Goal: Task Accomplishment & Management: Manage account settings

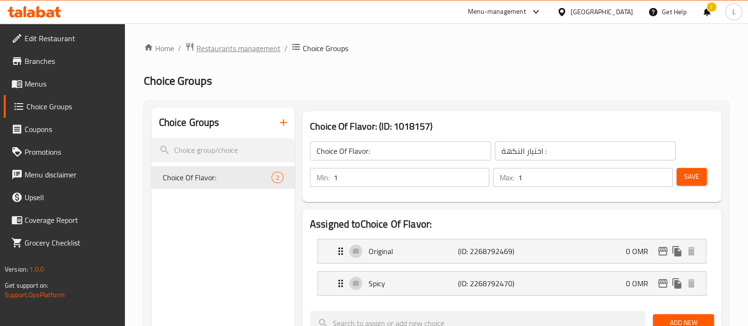
click at [250, 51] on span "Restaurants management" at bounding box center [238, 48] width 84 height 11
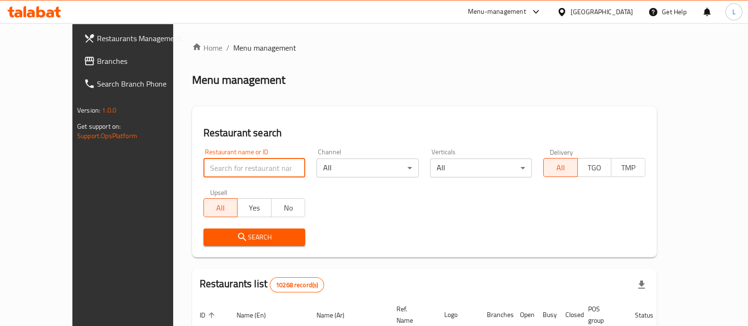
click at [211, 167] on input "search" at bounding box center [255, 168] width 102 height 19
type input "el barak"
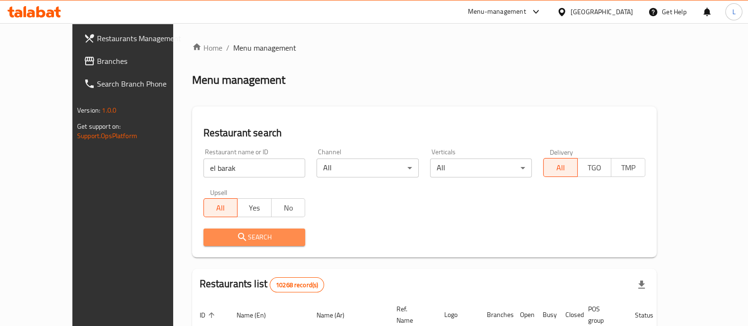
click at [224, 243] on span "Search" at bounding box center [254, 237] width 87 height 12
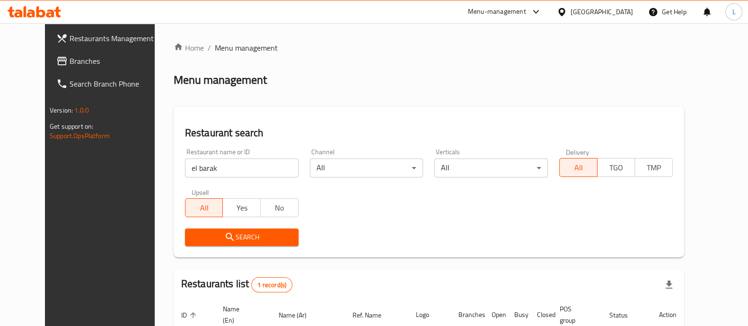
scroll to position [88, 0]
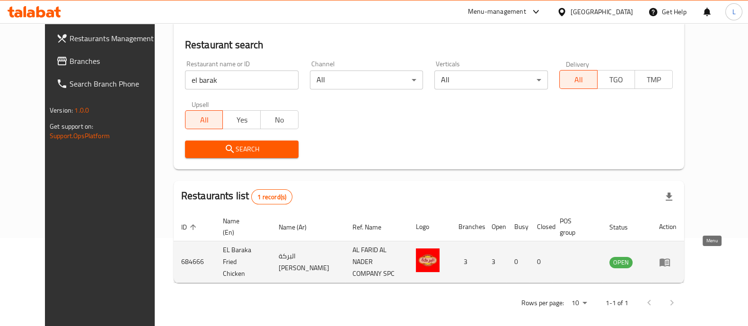
click at [671, 257] on icon "enhanced table" at bounding box center [664, 262] width 11 height 11
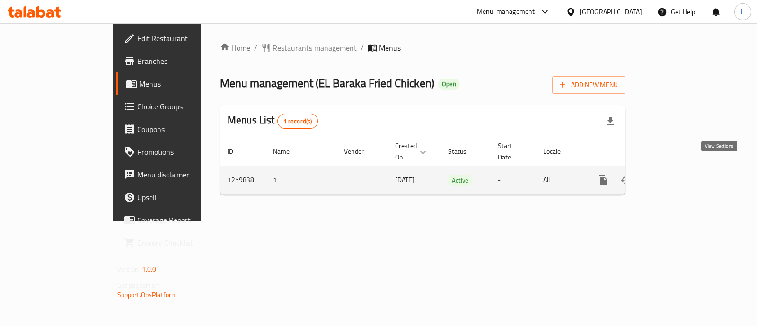
click at [677, 175] on icon "enhanced table" at bounding box center [671, 180] width 11 height 11
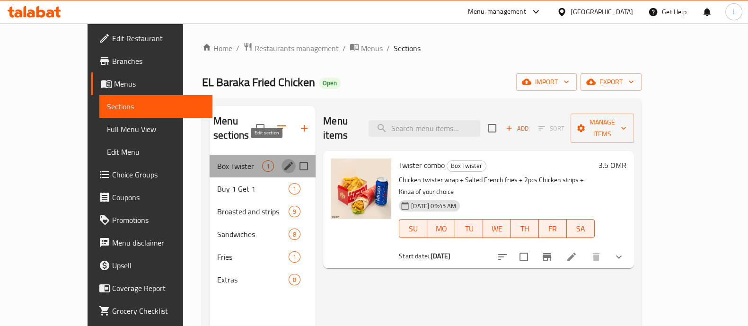
click at [283, 160] on icon "edit" at bounding box center [288, 165] width 11 height 11
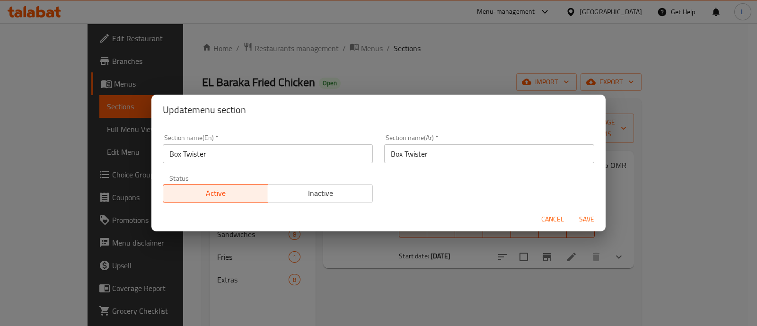
click at [241, 151] on input "Box Twister" at bounding box center [268, 153] width 210 height 19
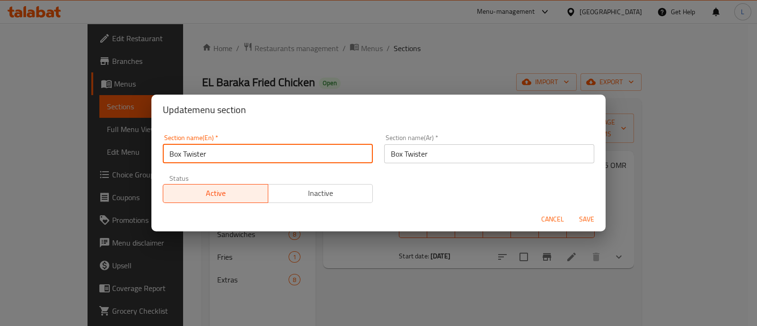
click at [241, 151] on input "Box Twister" at bounding box center [268, 153] width 210 height 19
type input "M41"
click at [416, 150] on input "Box Twister" at bounding box center [489, 153] width 210 height 19
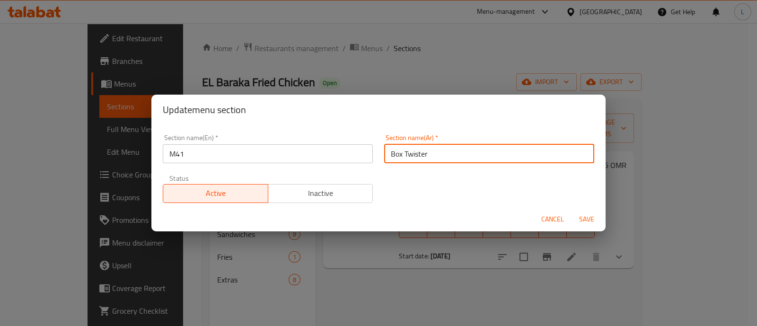
click at [416, 150] on input "Box Twister" at bounding box center [489, 153] width 210 height 19
type input "M41"
click at [560, 221] on span "Cancel" at bounding box center [553, 219] width 23 height 12
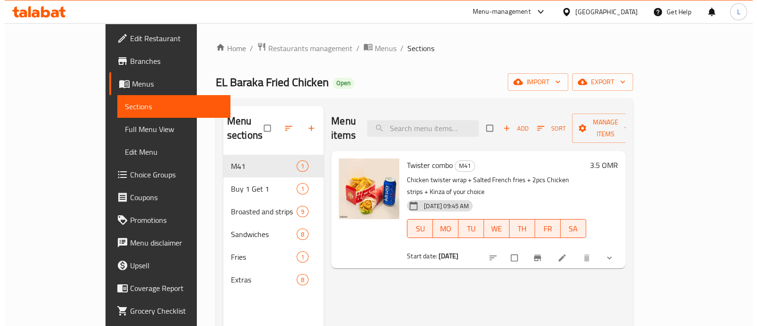
scroll to position [19, 0]
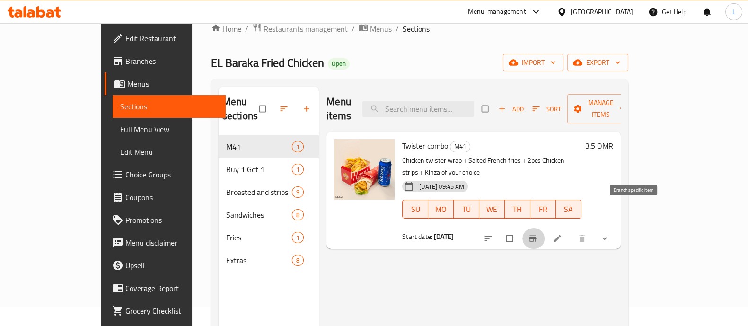
click at [538, 234] on icon "Branch-specific-item" at bounding box center [532, 238] width 9 height 9
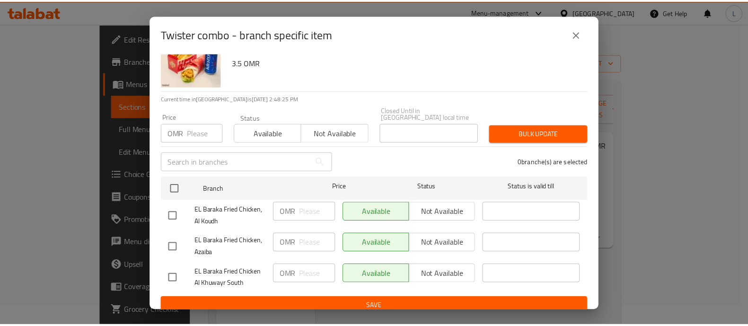
scroll to position [0, 0]
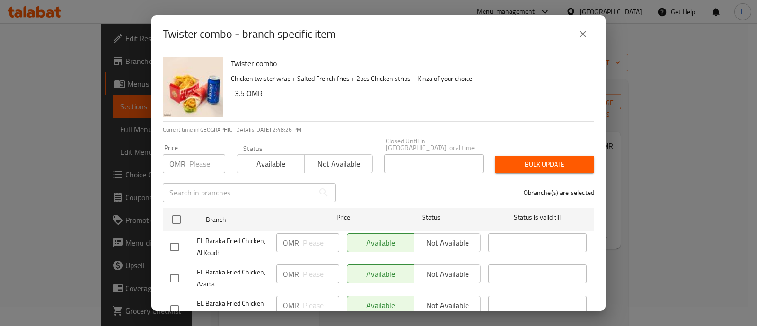
click at [578, 34] on icon "close" at bounding box center [583, 33] width 11 height 11
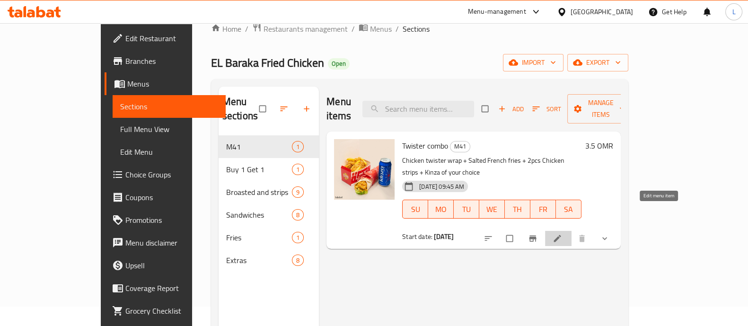
click at [562, 234] on icon at bounding box center [557, 238] width 9 height 9
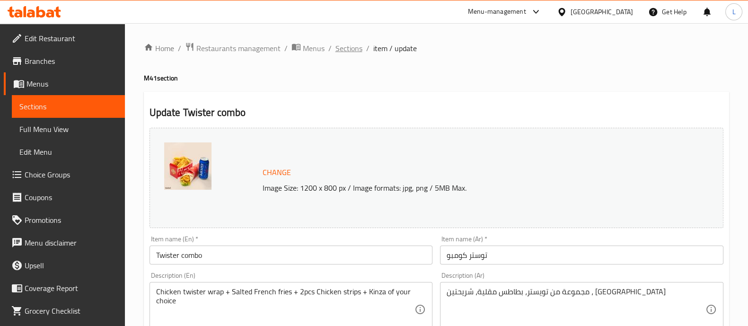
click at [350, 47] on span "Sections" at bounding box center [349, 48] width 27 height 11
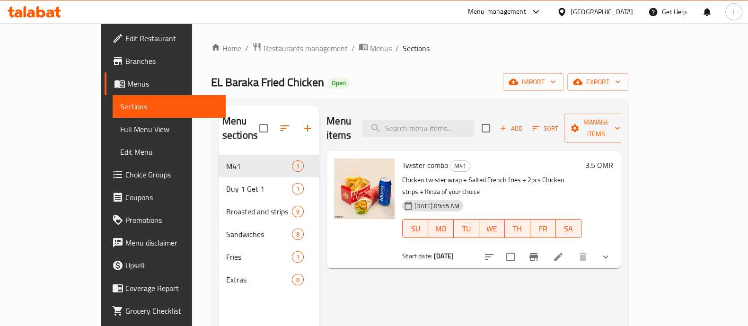
click at [434, 250] on b "[DATE]" at bounding box center [444, 256] width 20 height 12
